Goal: Information Seeking & Learning: Find specific page/section

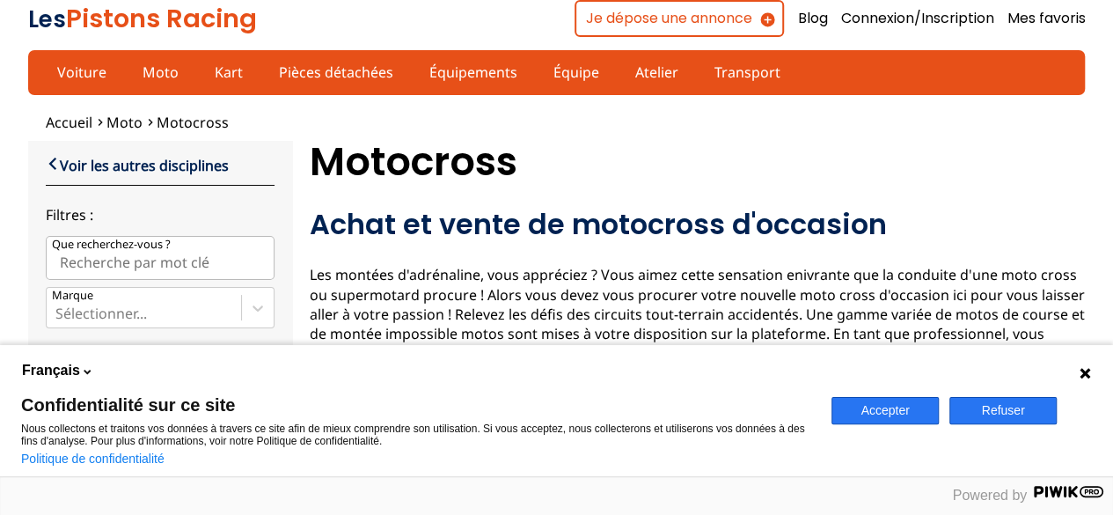
click at [1081, 372] on icon at bounding box center [1085, 373] width 14 height 14
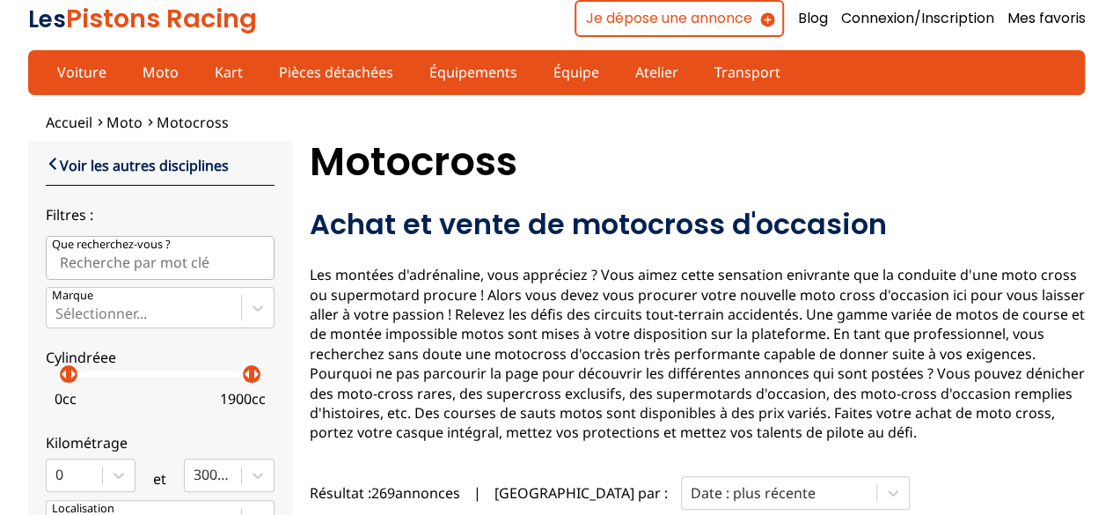
click at [109, 279] on div "Voir les autres disciplines Filtres : Que recherchez-vous ? Marque Sélectionner…" at bounding box center [160, 432] width 229 height 557
click at [82, 263] on input "Que recherchez-vous ?" at bounding box center [160, 258] width 229 height 44
drag, startPoint x: 65, startPoint y: 378, endPoint x: 73, endPoint y: 371, distance: 10.0
click at [74, 371] on p "arrow_right" at bounding box center [84, 373] width 21 height 21
click at [166, 246] on input "moto cross 125" at bounding box center [160, 258] width 229 height 44
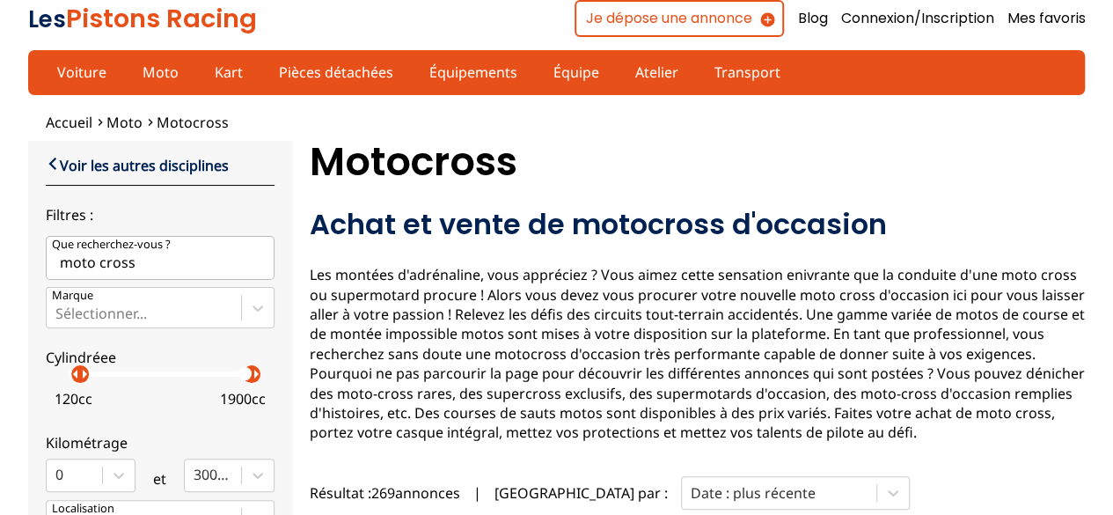
type input "moto cross"
click at [86, 379] on p "arrow_right" at bounding box center [84, 373] width 21 height 21
click at [86, 379] on p "arrow_right" at bounding box center [96, 373] width 21 height 21
click at [79, 379] on p "arrow_right" at bounding box center [89, 373] width 21 height 21
click at [79, 378] on p "arrow_right" at bounding box center [89, 373] width 21 height 21
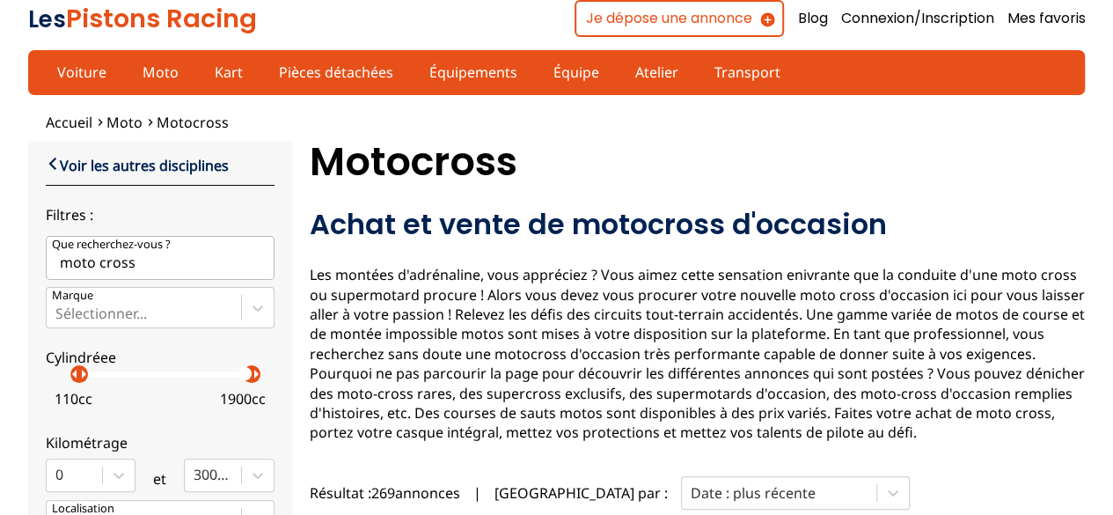
click at [81, 374] on p "arrow_right" at bounding box center [83, 373] width 21 height 21
click at [74, 375] on p "arrow_right" at bounding box center [84, 373] width 21 height 21
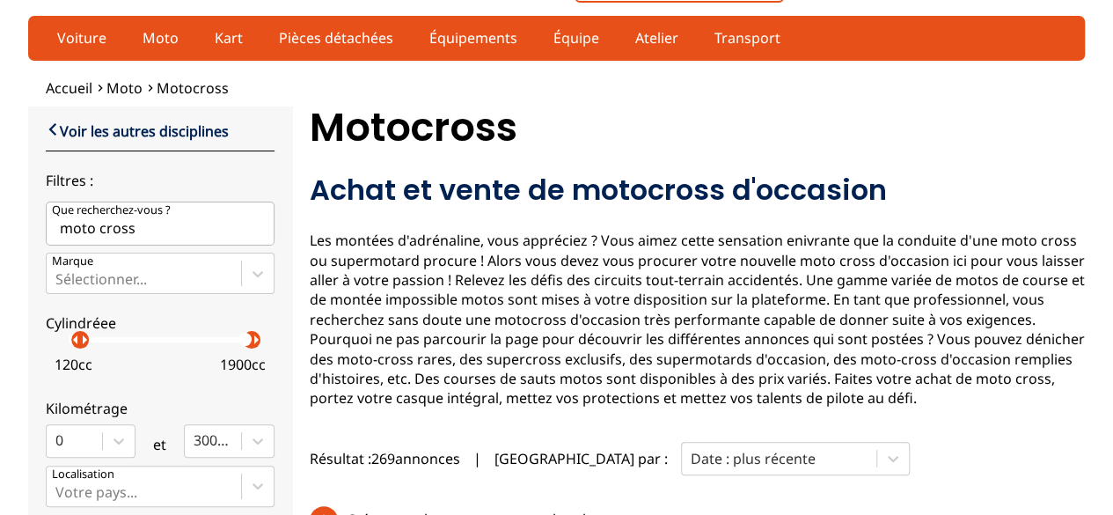
scroll to position [88, 0]
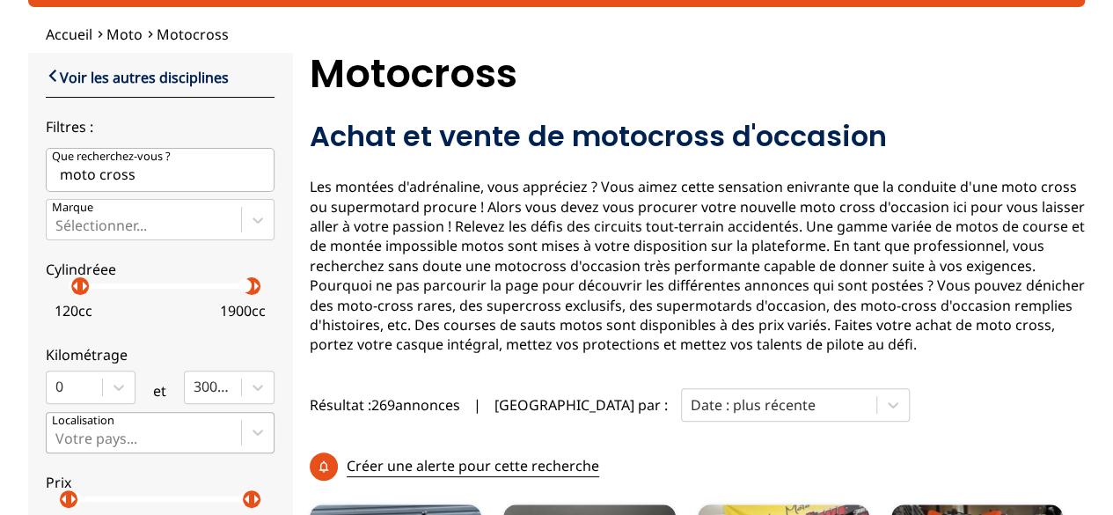
click at [213, 429] on div "Votre pays..." at bounding box center [160, 432] width 229 height 40
click at [59, 430] on input "Votre pays..." at bounding box center [57, 438] width 4 height 16
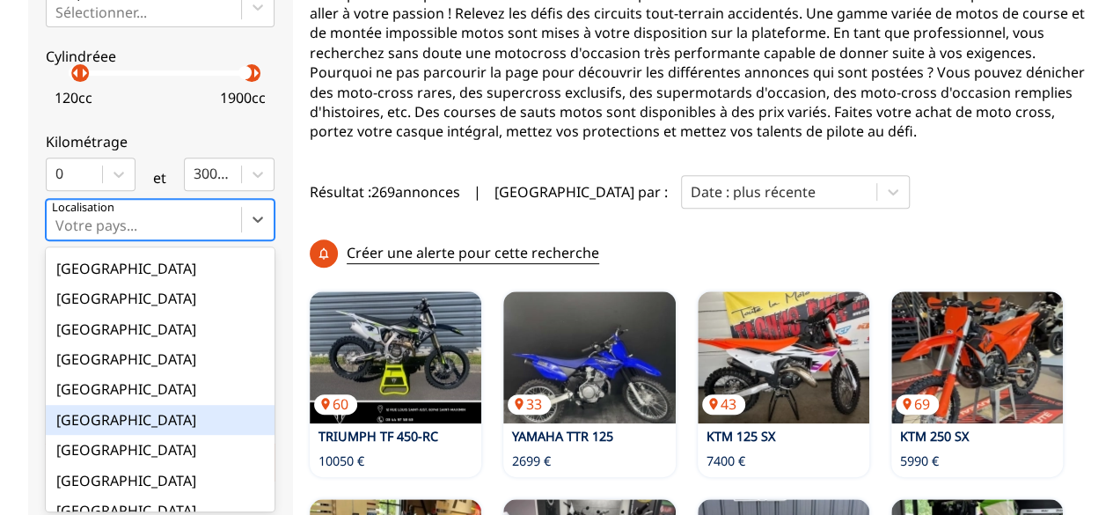
click at [83, 412] on div "[GEOGRAPHIC_DATA]" at bounding box center [160, 420] width 229 height 30
click at [59, 233] on input "option France focused, 9 of 18. 18 results available. Use Up and Down to choose…" at bounding box center [57, 225] width 4 height 16
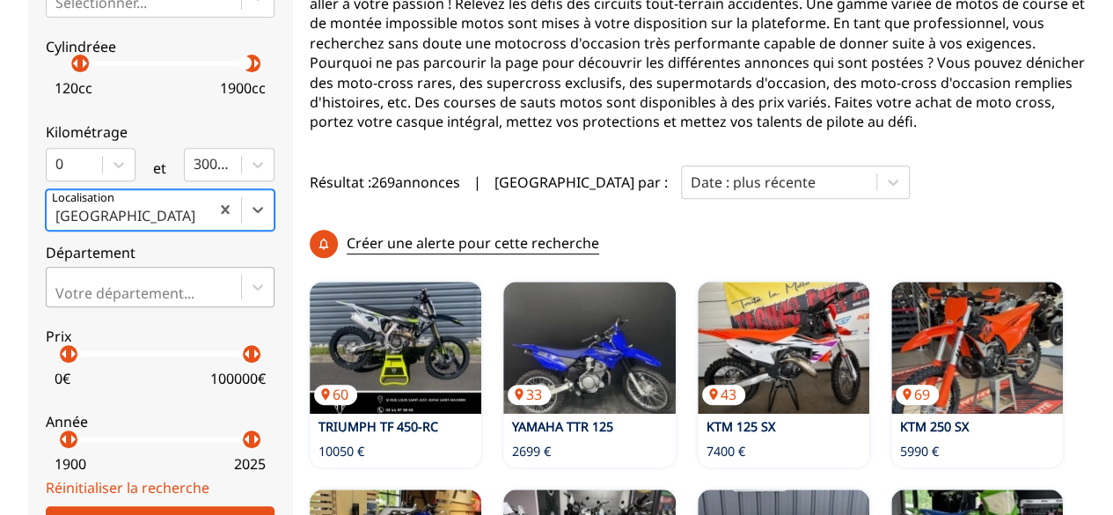
scroll to position [378, 0]
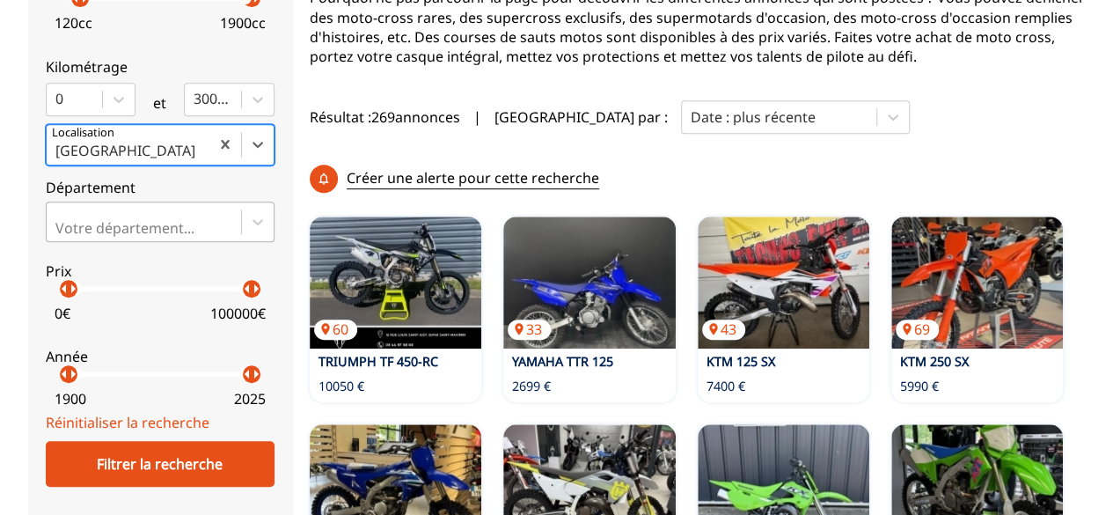
click at [120, 242] on div "Votre département..." at bounding box center [160, 222] width 229 height 40
click at [59, 236] on input "Votre département..." at bounding box center [57, 228] width 4 height 16
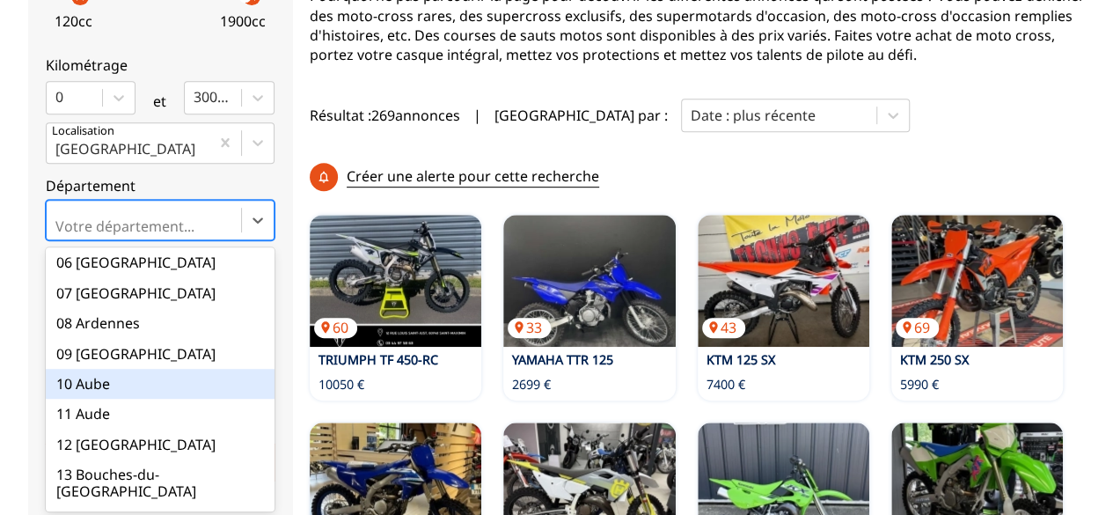
scroll to position [176, 0]
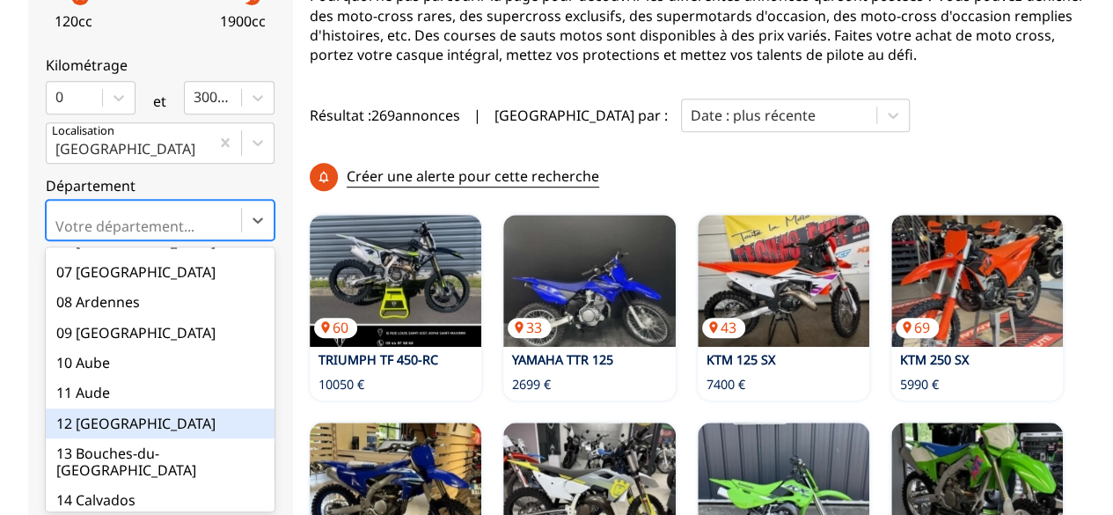
click at [89, 417] on div "12 [GEOGRAPHIC_DATA]" at bounding box center [160, 423] width 229 height 30
click at [59, 234] on input "option 12 Aveyron focused, 12 of 101. 101 results available. Use Up and Down to…" at bounding box center [57, 226] width 4 height 16
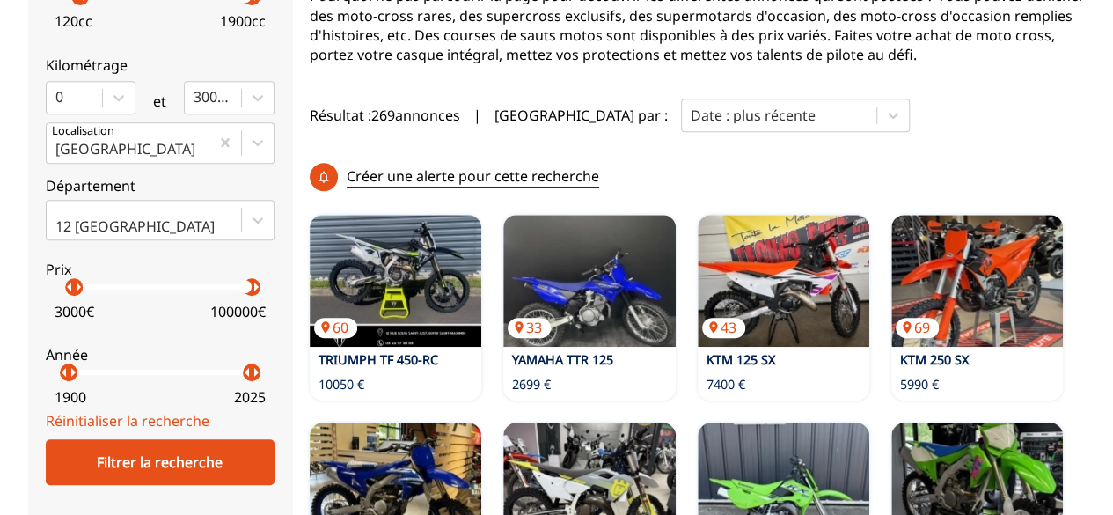
click at [68, 286] on p "arrow_right" at bounding box center [78, 286] width 21 height 21
click at [70, 381] on div "1900 2025" at bounding box center [160, 393] width 229 height 36
drag, startPoint x: 64, startPoint y: 369, endPoint x: 81, endPoint y: 369, distance: 16.7
click at [81, 369] on p "arrow_right" at bounding box center [91, 372] width 21 height 21
drag, startPoint x: 87, startPoint y: 370, endPoint x: 212, endPoint y: 385, distance: 125.8
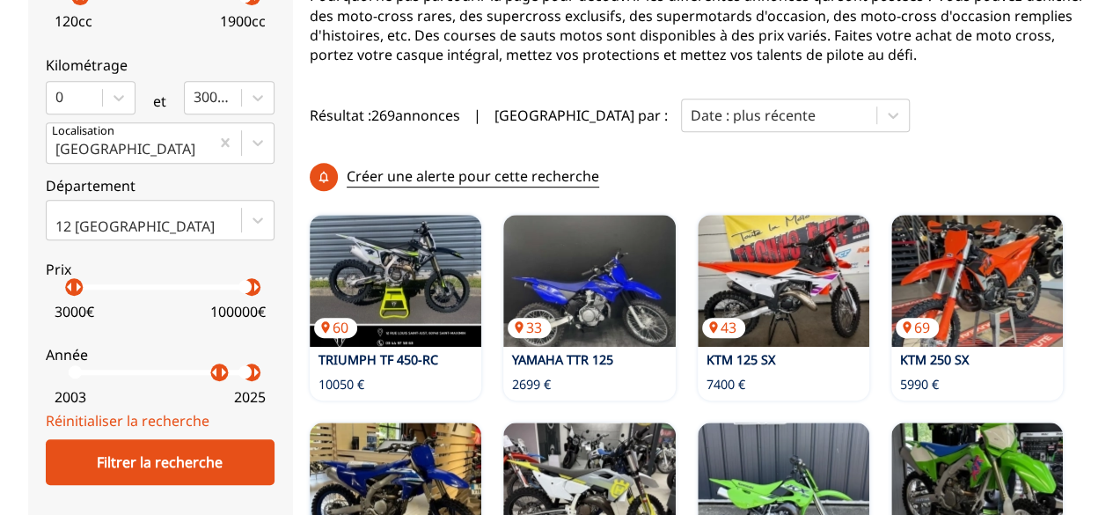
click at [212, 385] on label "Année arrow_left arrow_right arrow_left arrow_right 2003 2025" at bounding box center [160, 372] width 229 height 78
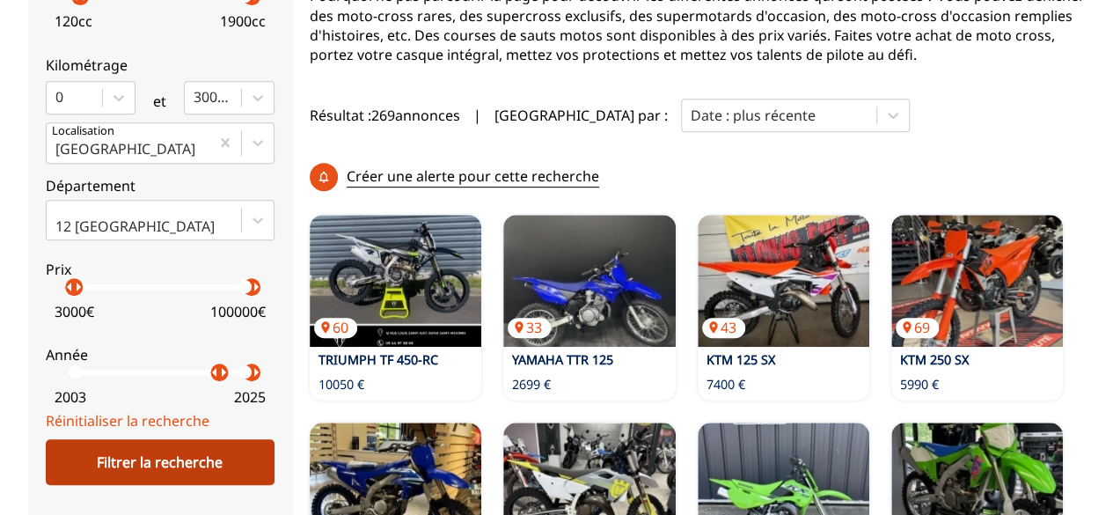
click at [157, 474] on div "Filtrer la recherche" at bounding box center [160, 462] width 229 height 46
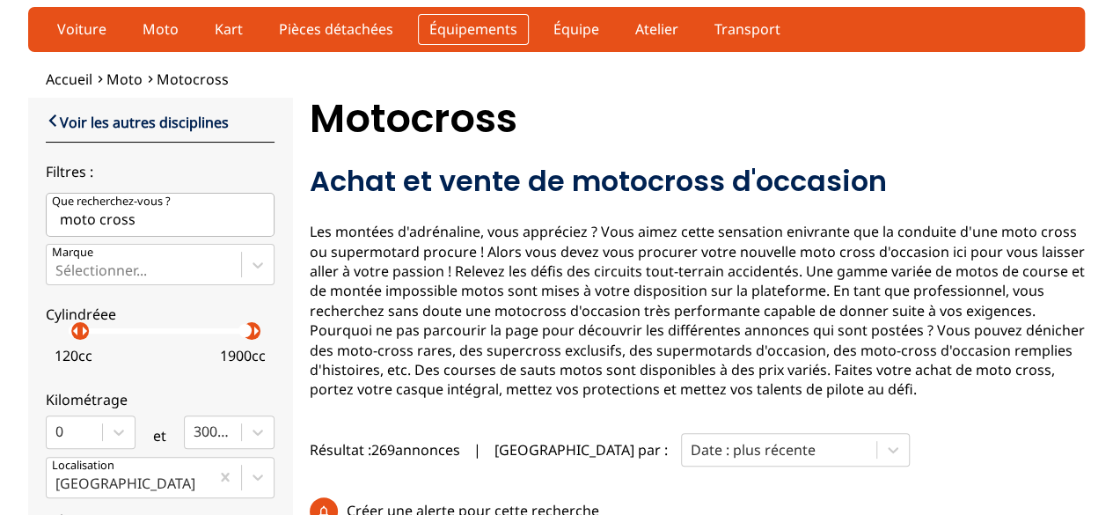
scroll to position [0, 0]
